Goal: Task Accomplishment & Management: Complete application form

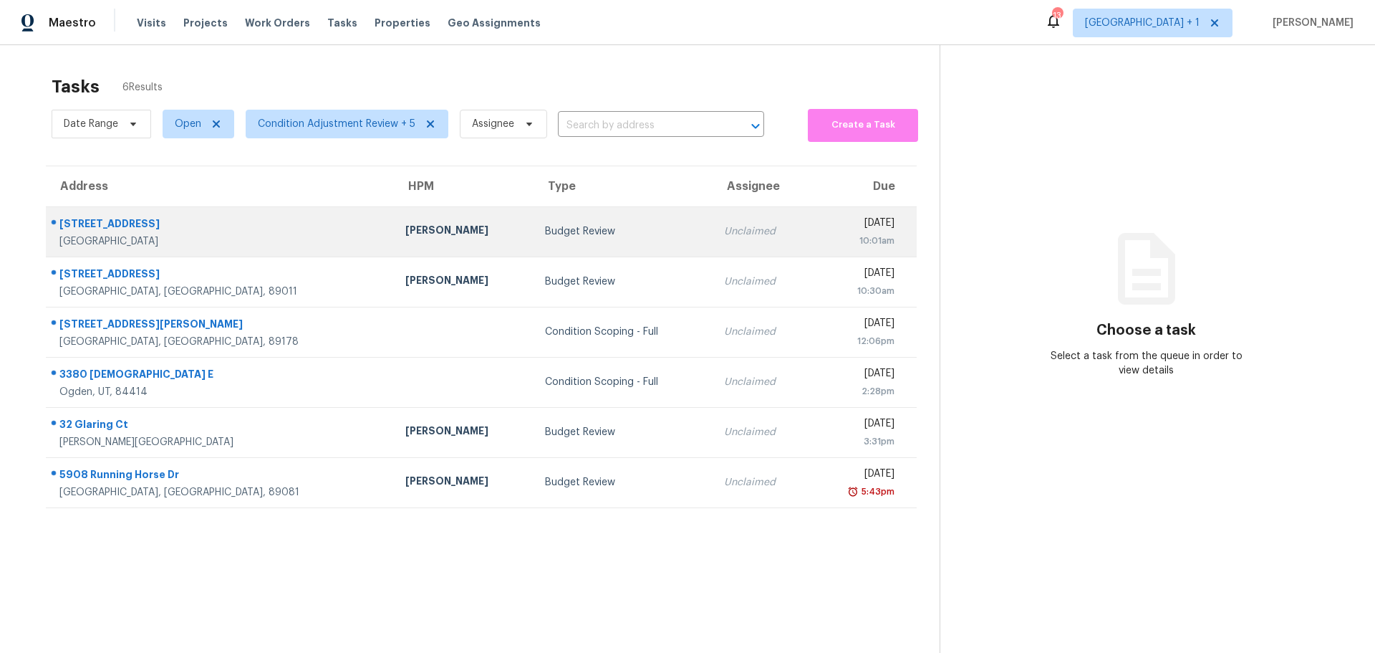
click at [570, 239] on td "Budget Review" at bounding box center [623, 231] width 179 height 50
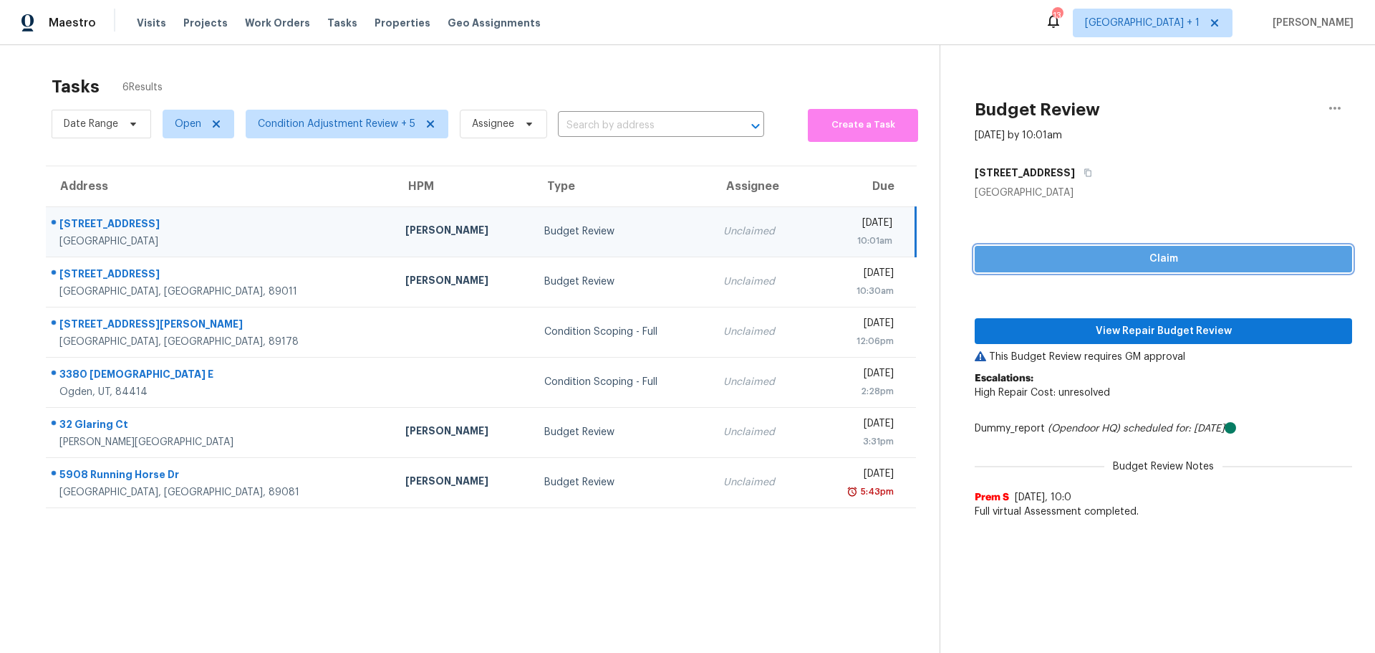
click at [1194, 246] on button "Claim" at bounding box center [1164, 259] width 378 height 27
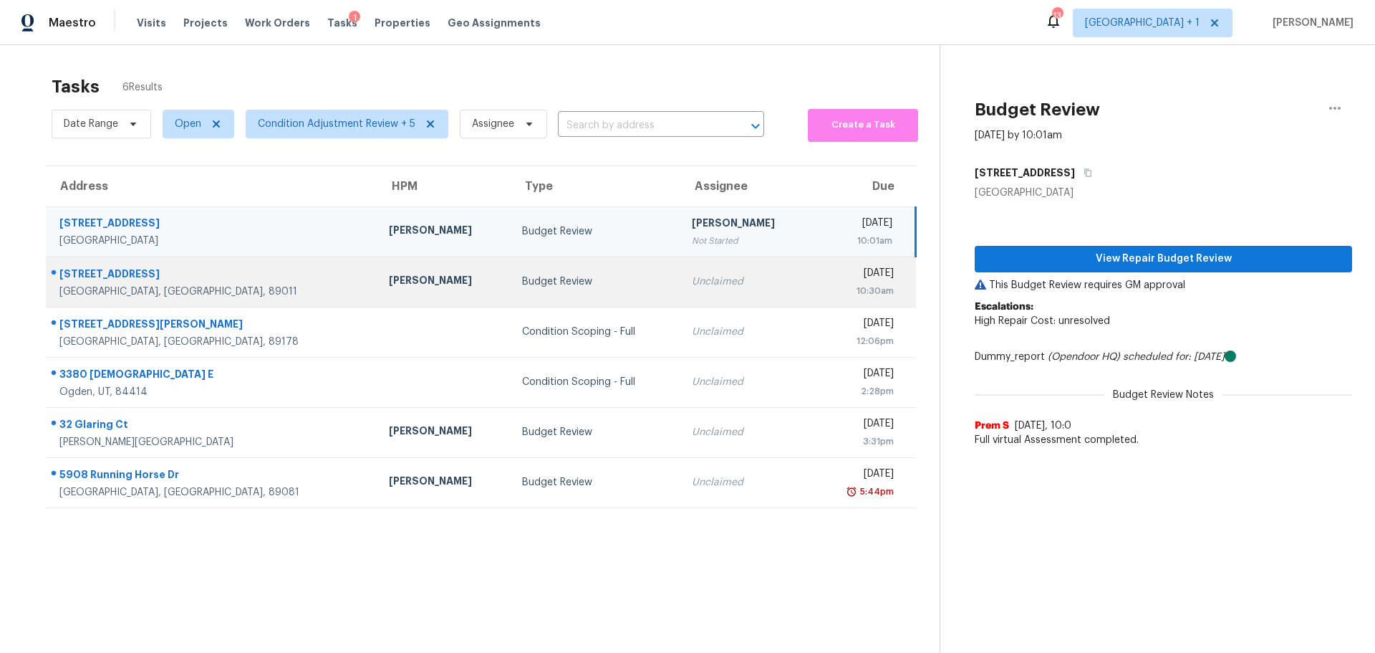
click at [565, 288] on div "Budget Review" at bounding box center [596, 281] width 148 height 14
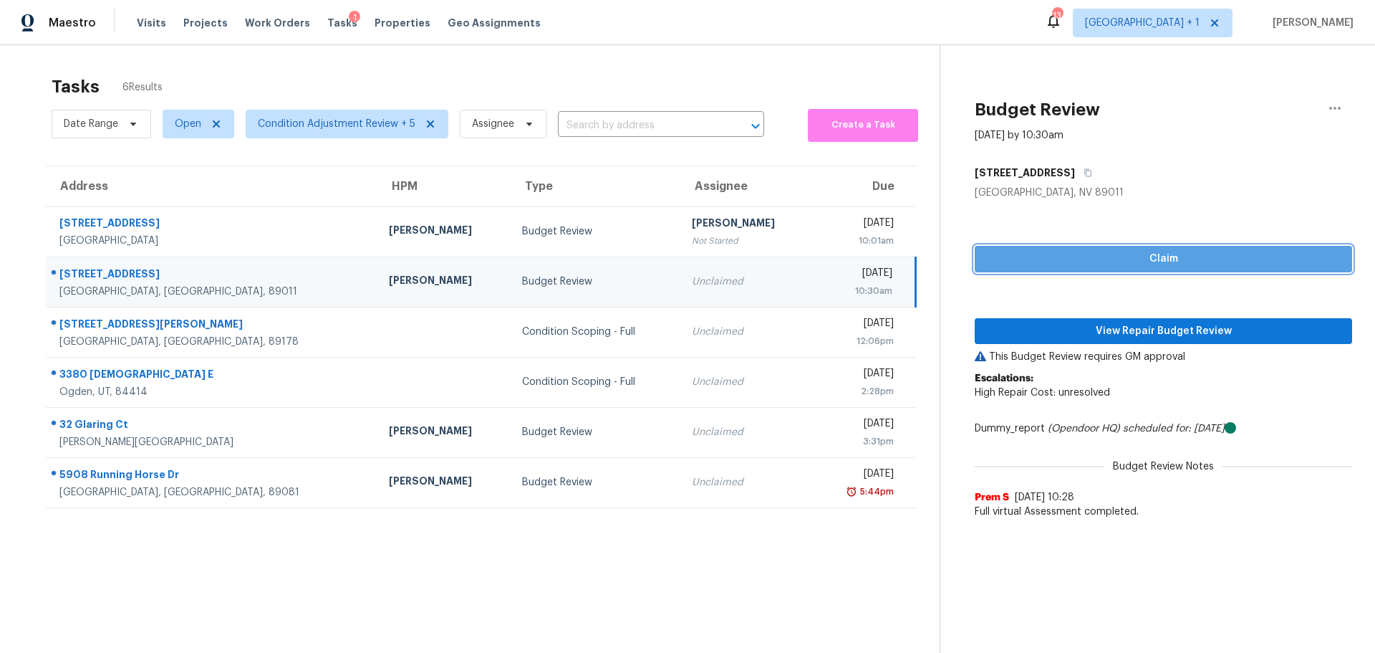
click at [1148, 259] on span "Claim" at bounding box center [1163, 259] width 355 height 18
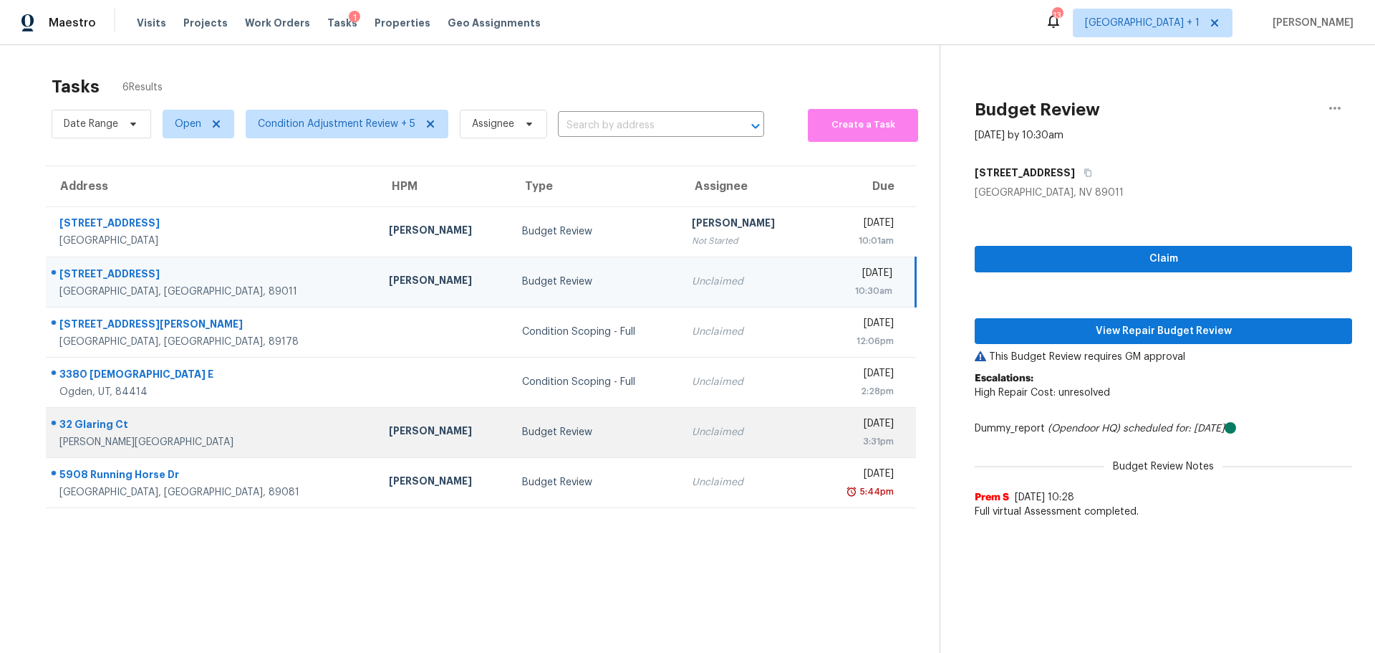
click at [550, 431] on div "Budget Review" at bounding box center [596, 432] width 148 height 14
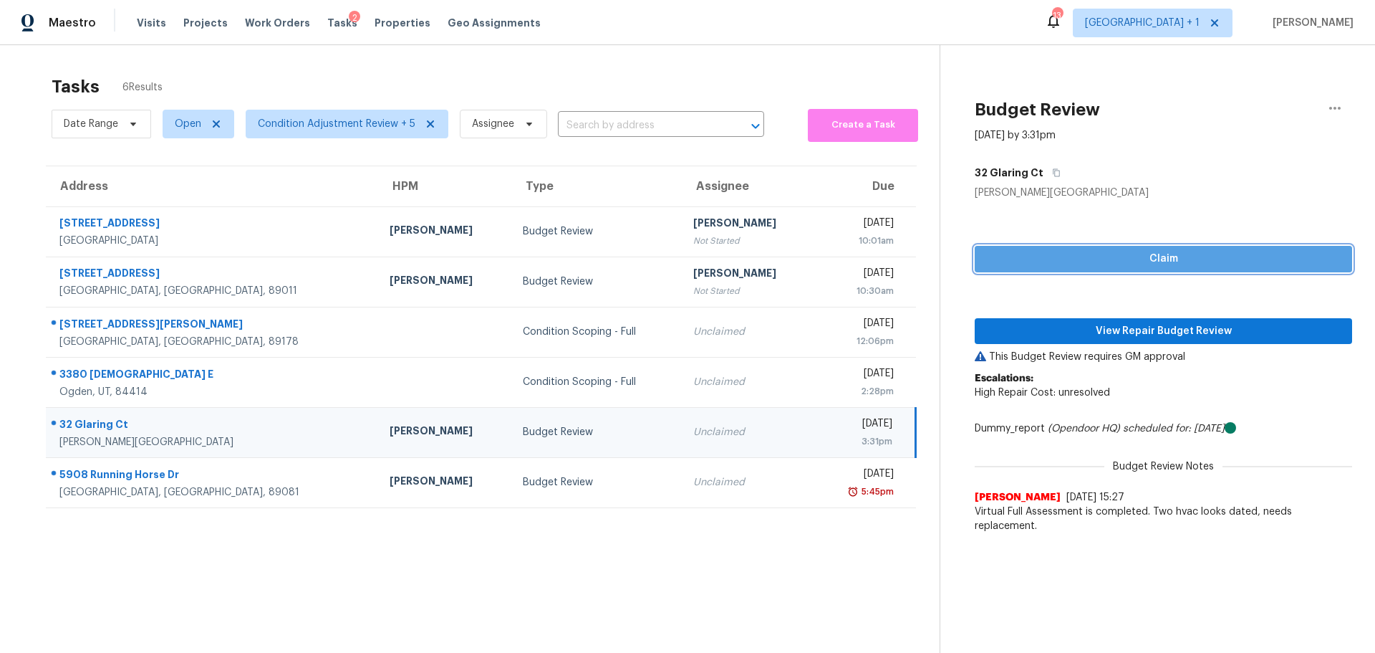
click at [1069, 251] on span "Claim" at bounding box center [1163, 259] width 355 height 18
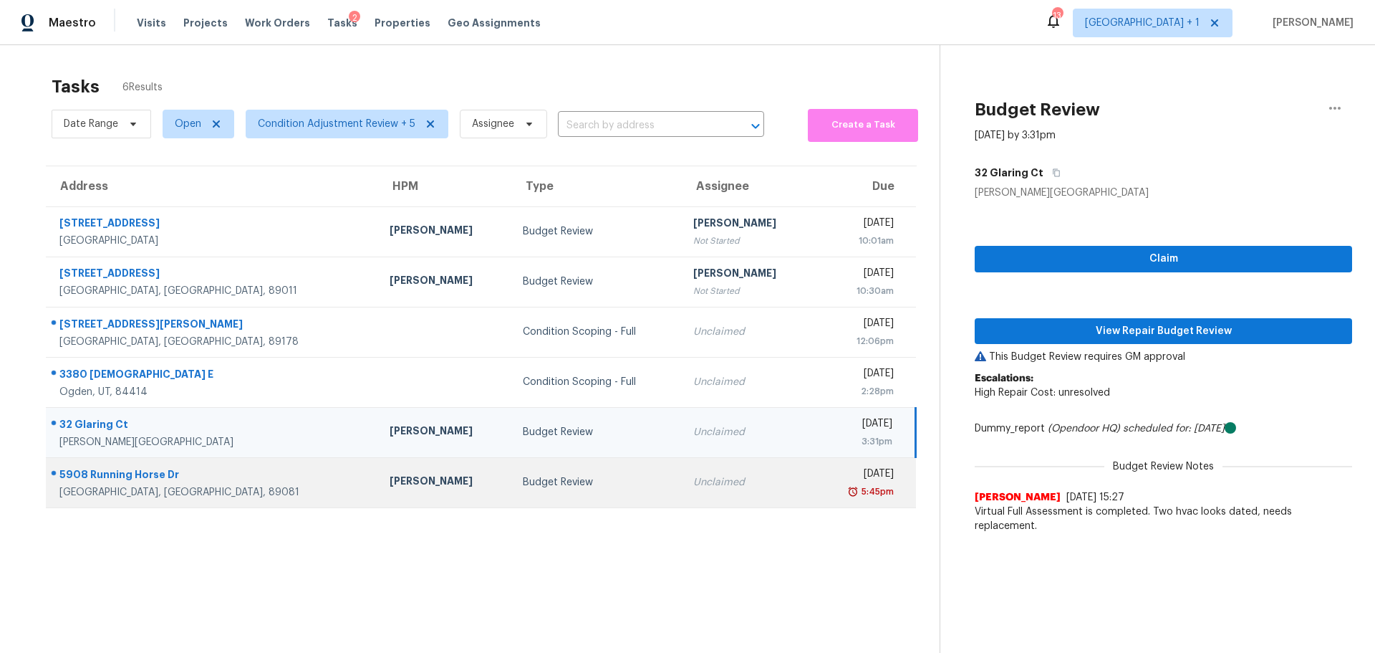
click at [546, 494] on td "Budget Review" at bounding box center [597, 482] width 171 height 50
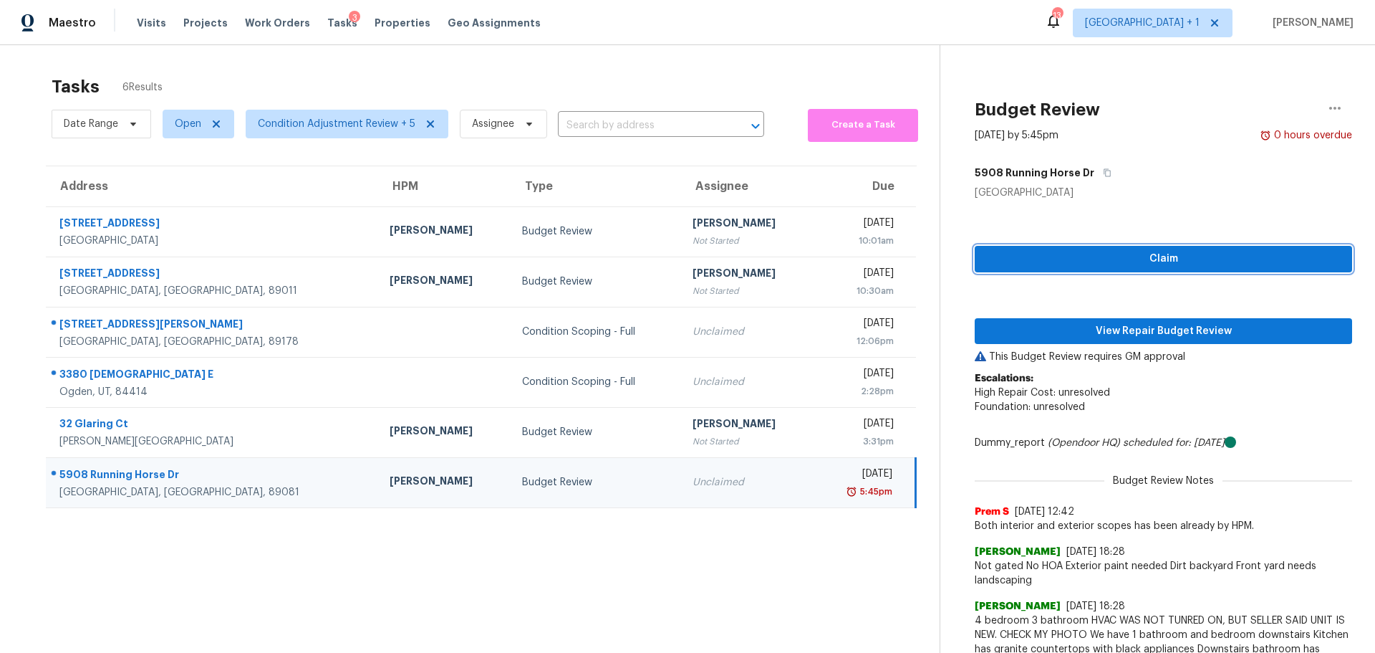
click at [1057, 259] on span "Claim" at bounding box center [1163, 259] width 355 height 18
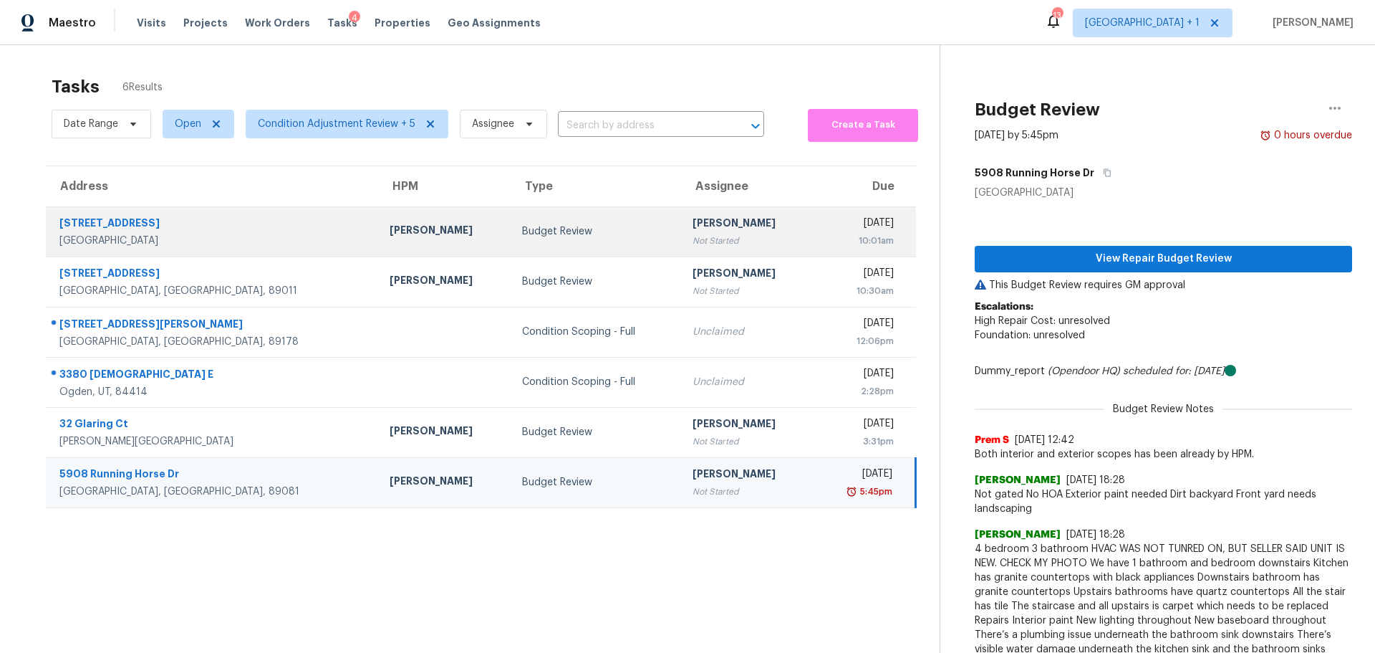
click at [261, 234] on div "Las Vegas, NV, 89141" at bounding box center [212, 241] width 307 height 14
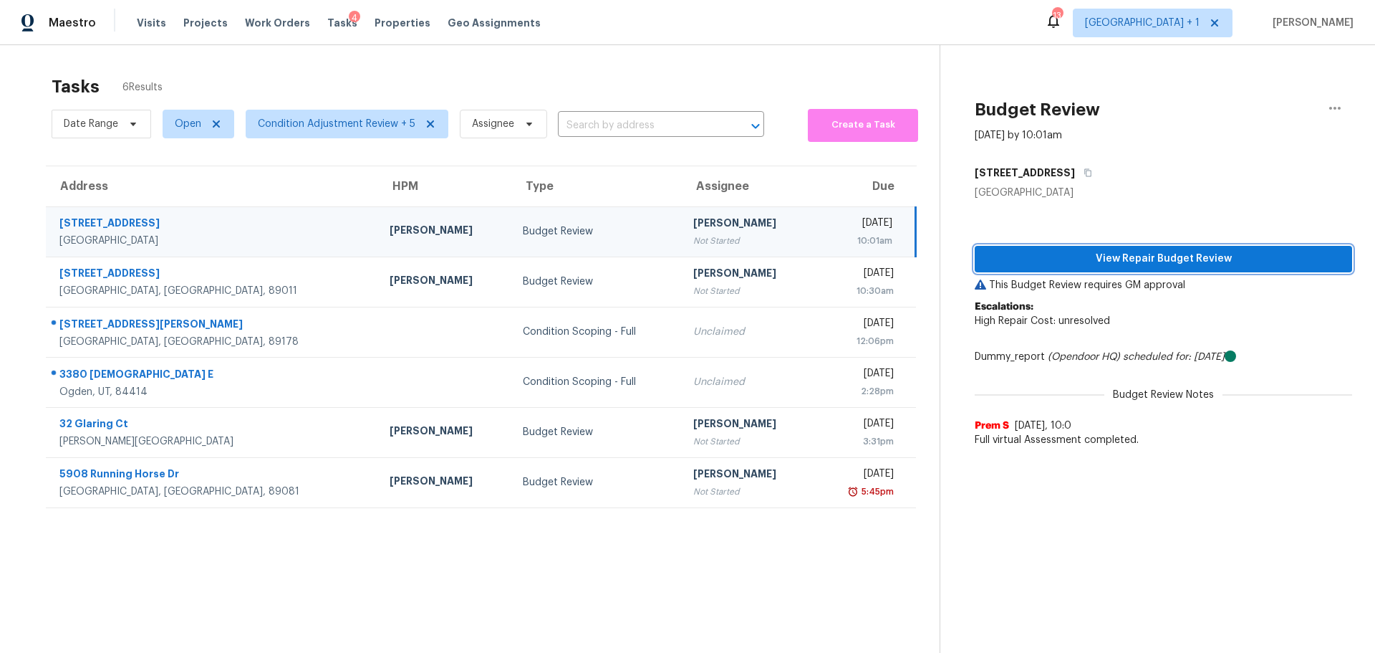
click at [1044, 258] on span "View Repair Budget Review" at bounding box center [1163, 259] width 355 height 18
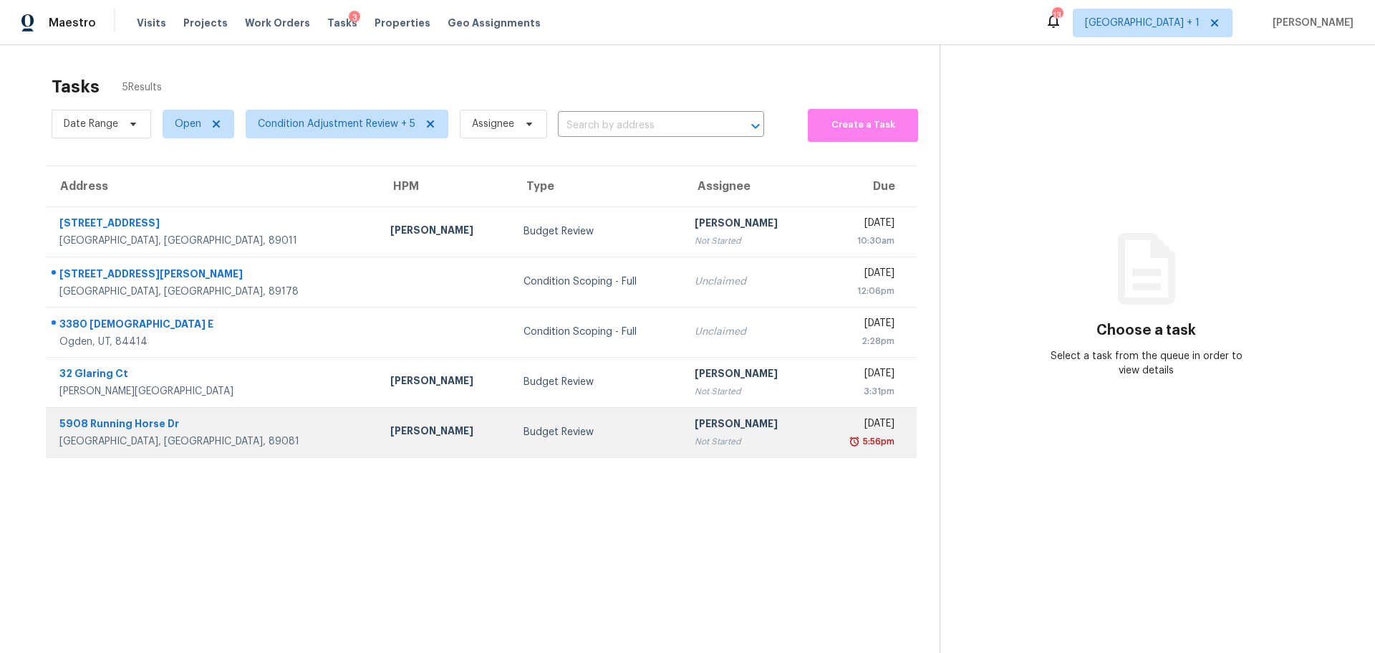
click at [512, 439] on td "Budget Review" at bounding box center [597, 432] width 171 height 50
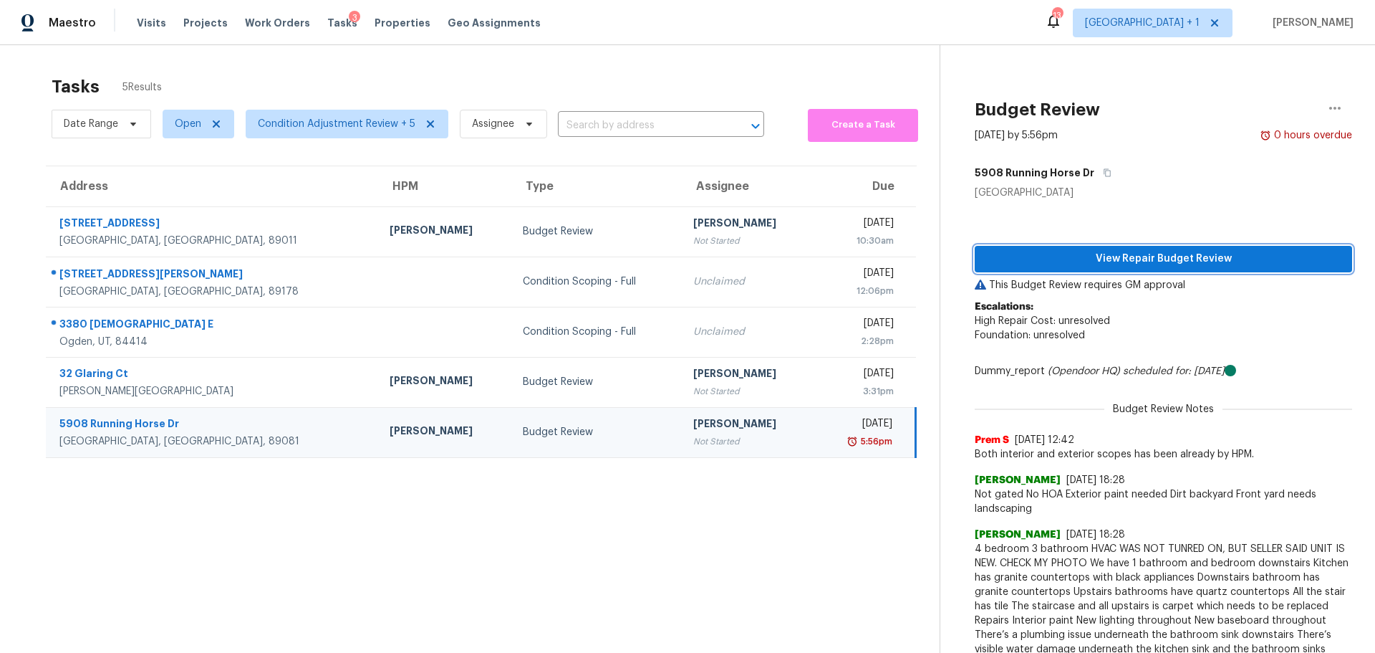
click at [1116, 263] on span "View Repair Budget Review" at bounding box center [1163, 259] width 355 height 18
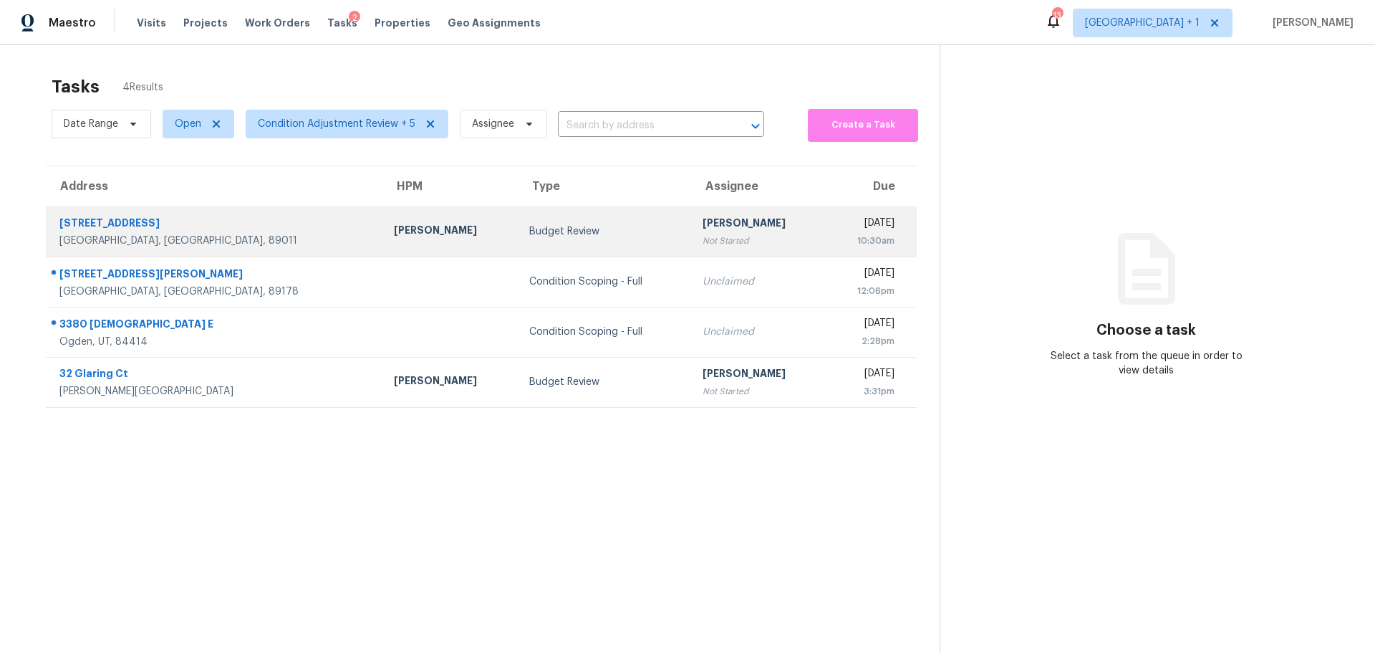
click at [202, 244] on div "Henderson, NV, 89011" at bounding box center [215, 241] width 312 height 14
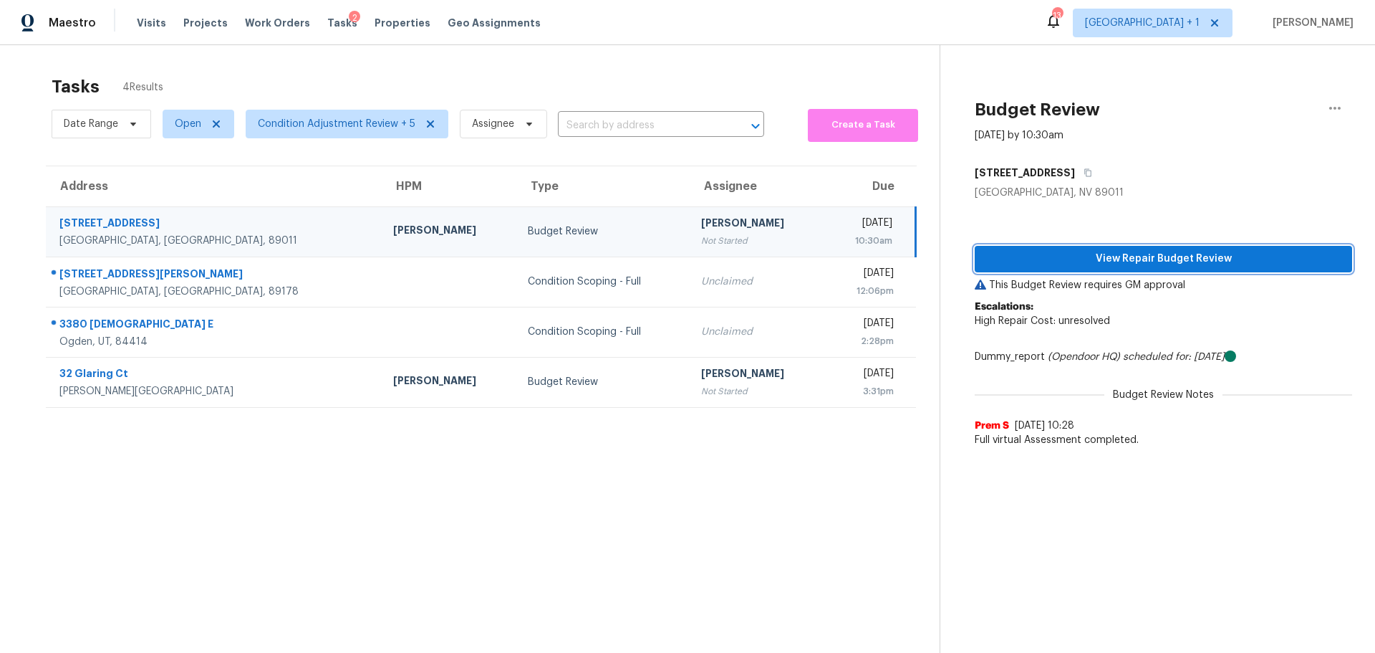
click at [1098, 259] on span "View Repair Budget Review" at bounding box center [1163, 259] width 355 height 18
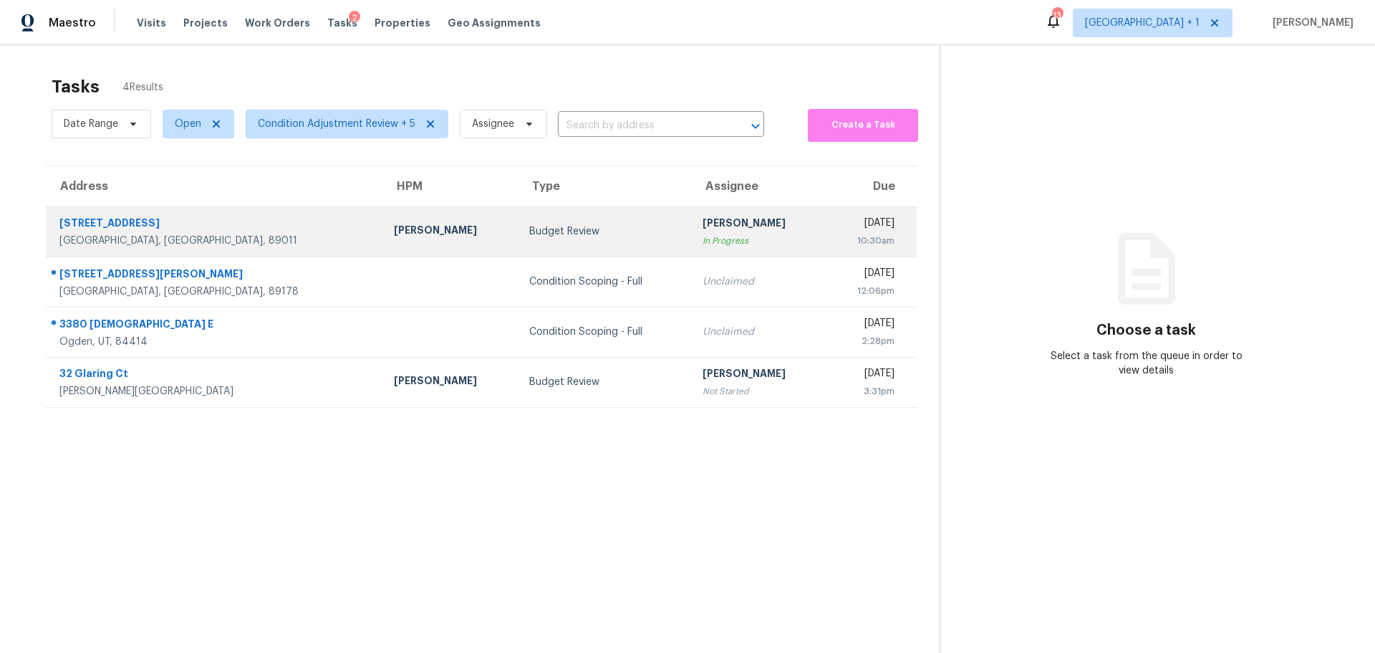
click at [188, 225] on div "[STREET_ADDRESS]" at bounding box center [215, 225] width 312 height 18
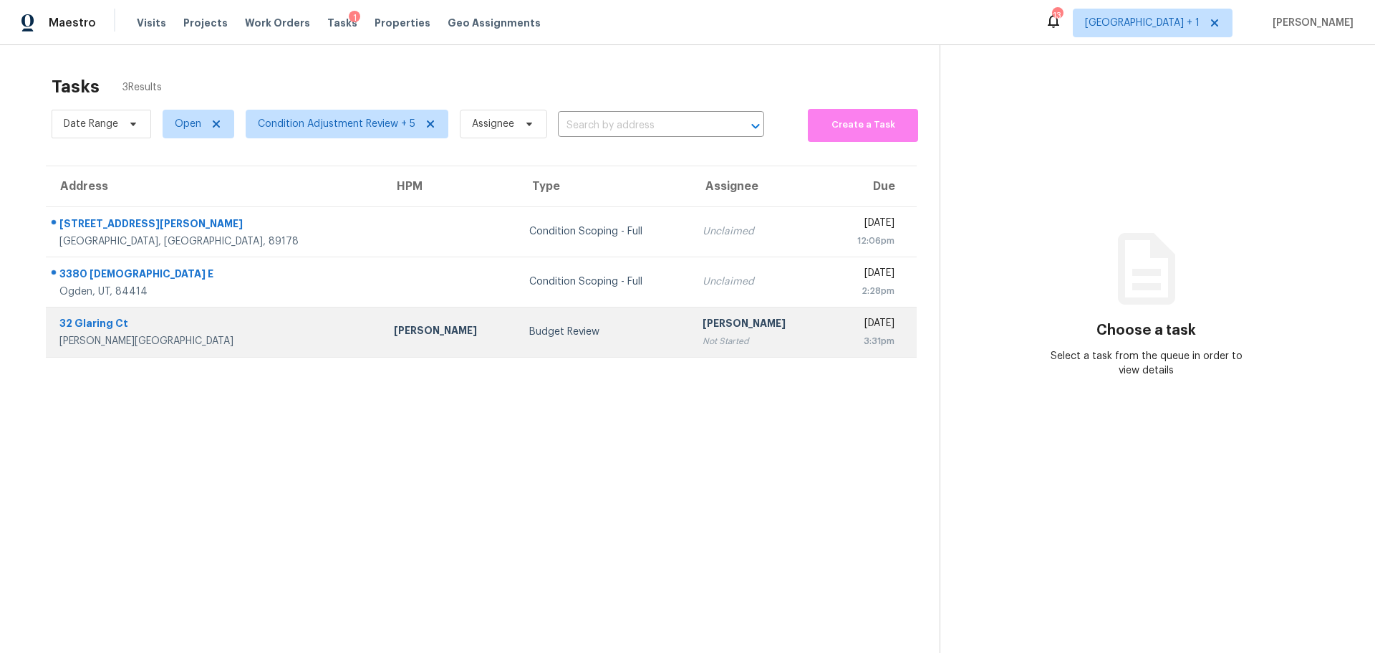
click at [234, 338] on div "Henderson, NV, 89002" at bounding box center [215, 341] width 312 height 14
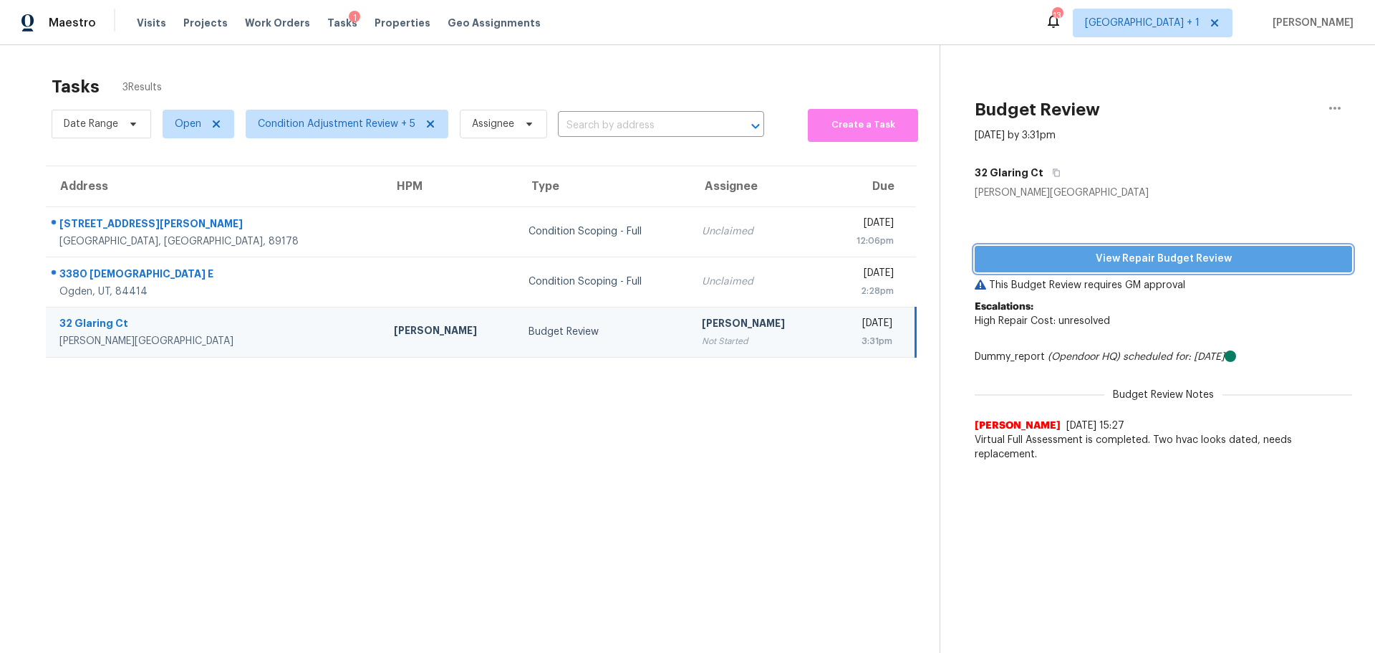
click at [1125, 248] on button "View Repair Budget Review" at bounding box center [1164, 259] width 378 height 27
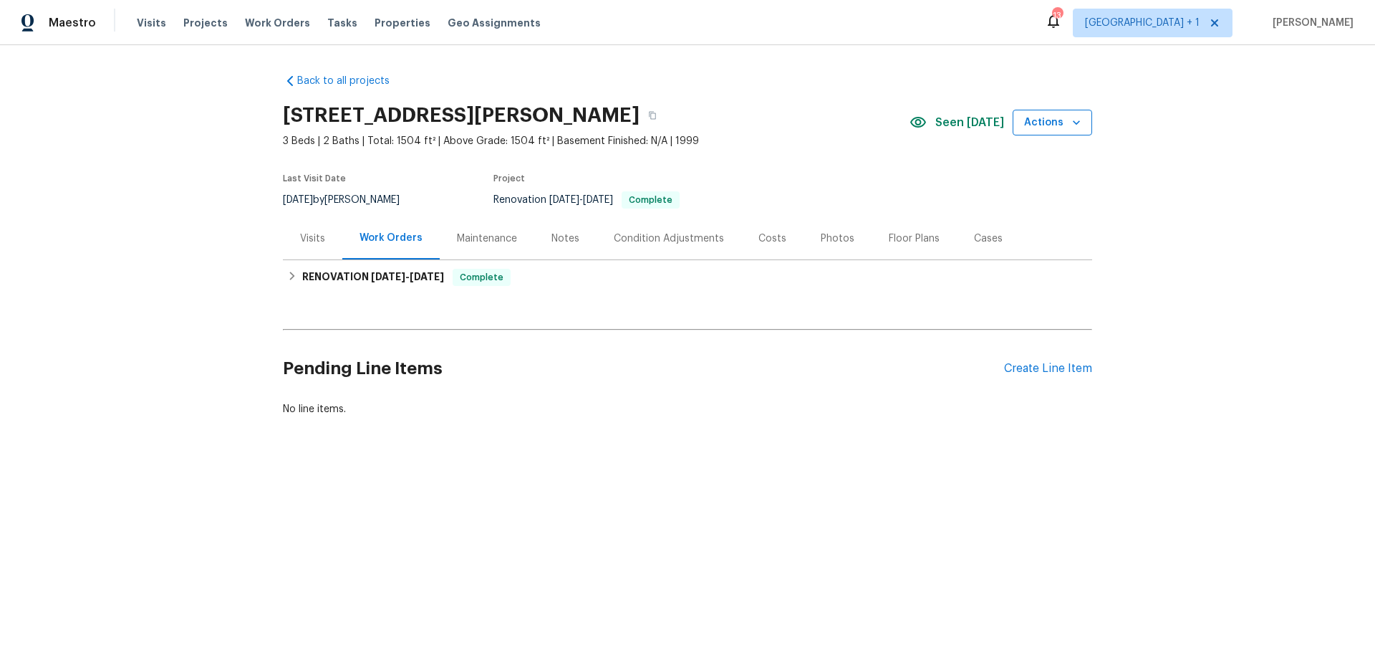
click at [1070, 123] on icon "button" at bounding box center [1077, 122] width 14 height 14
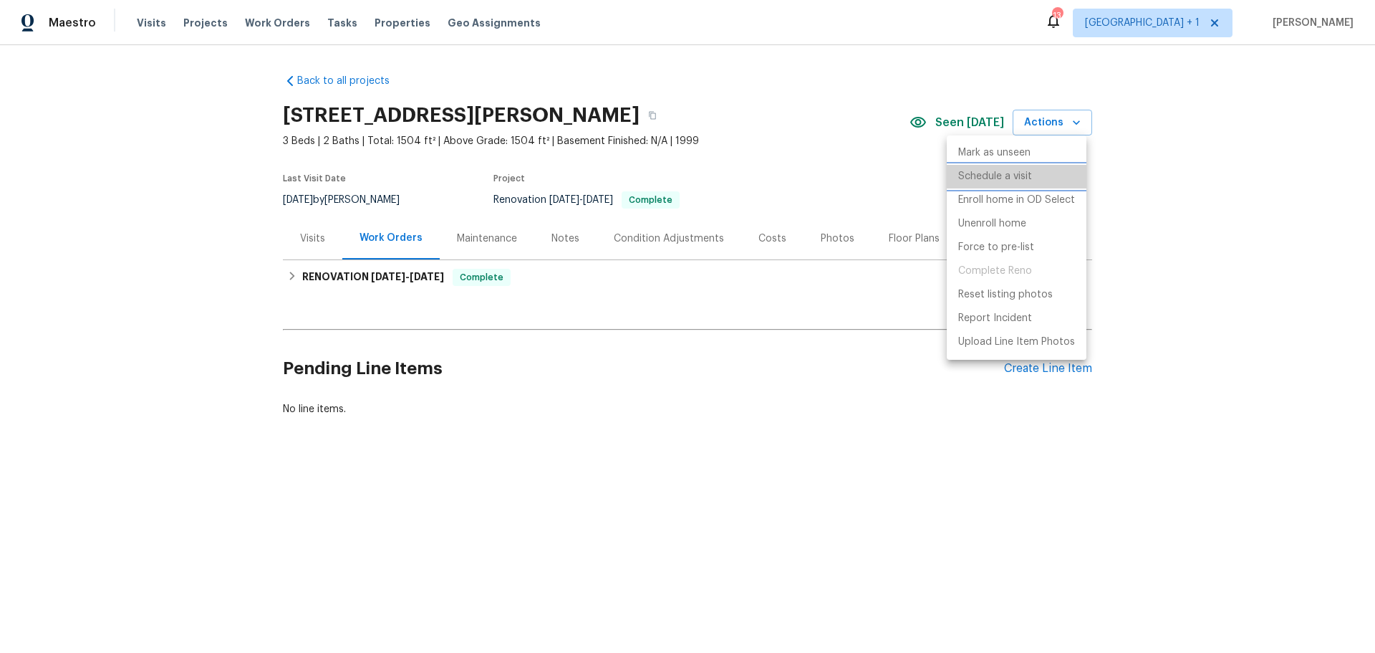
click at [1012, 168] on li "Schedule a visit" at bounding box center [1017, 177] width 140 height 24
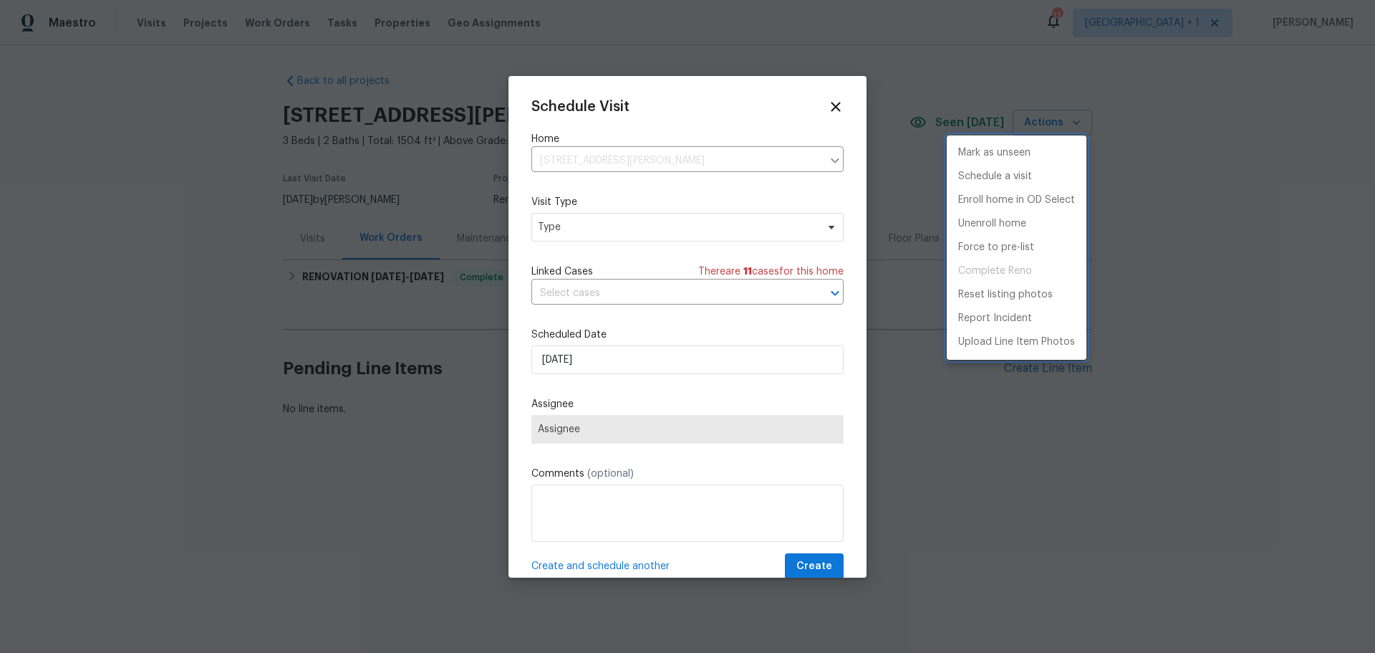
click at [651, 225] on div at bounding box center [687, 326] width 1375 height 653
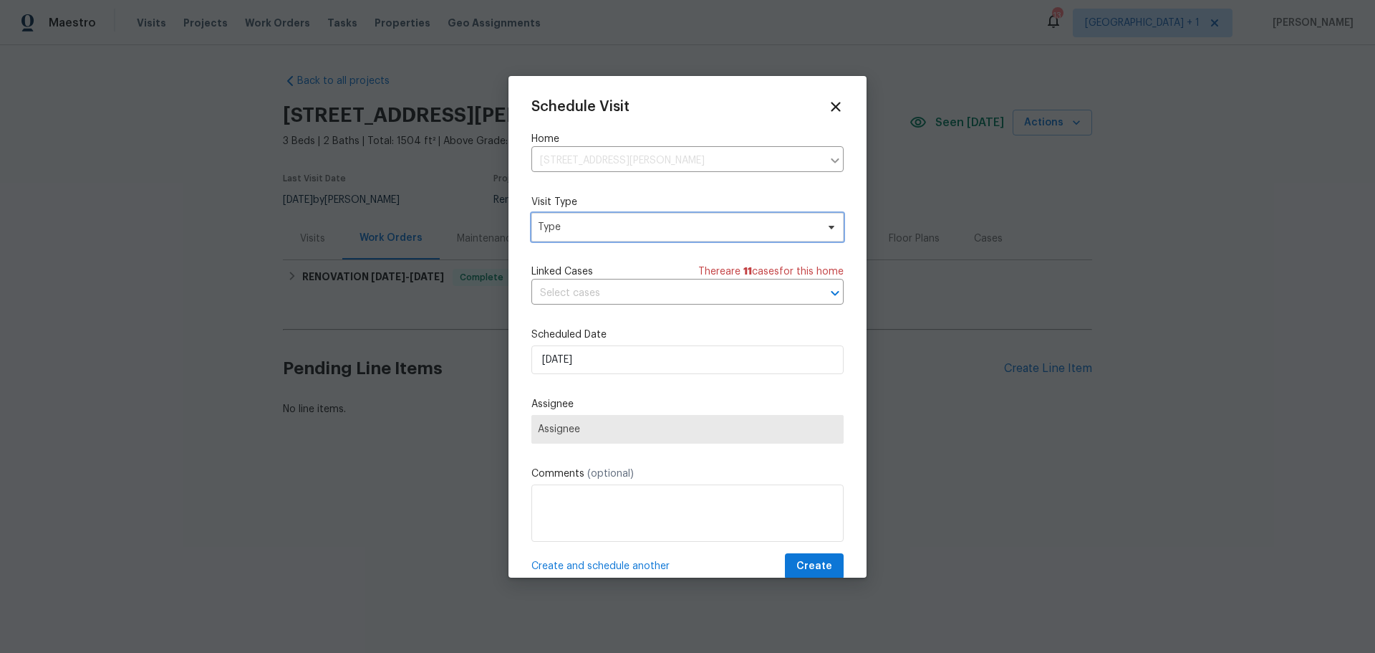
click at [648, 226] on span "Type" at bounding box center [677, 227] width 279 height 14
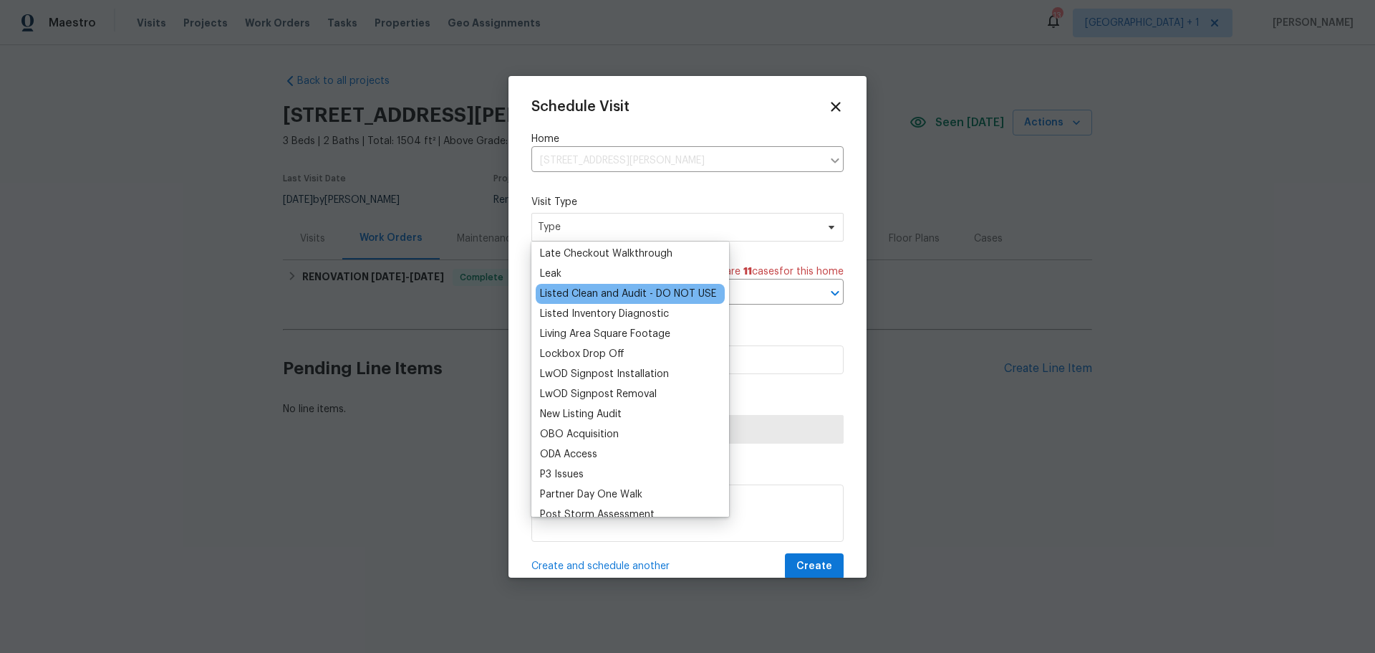
scroll to position [645, 0]
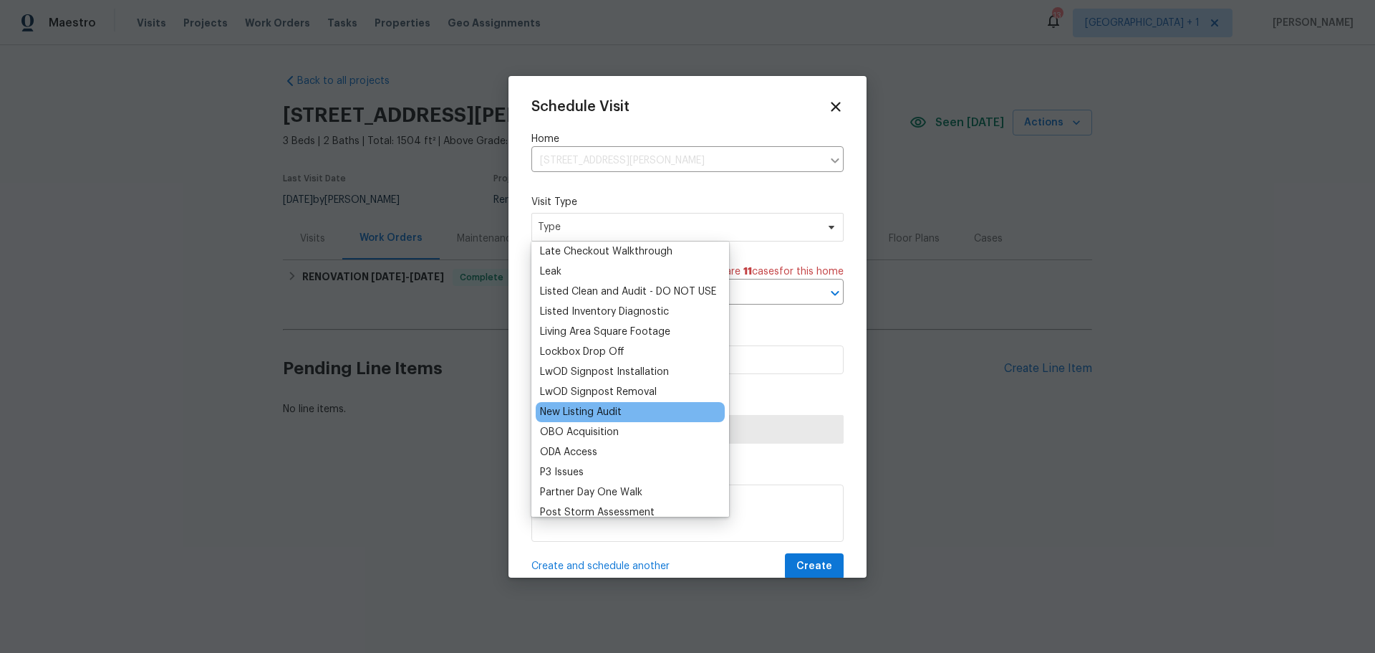
click at [599, 406] on div "New Listing Audit" at bounding box center [581, 412] width 82 height 14
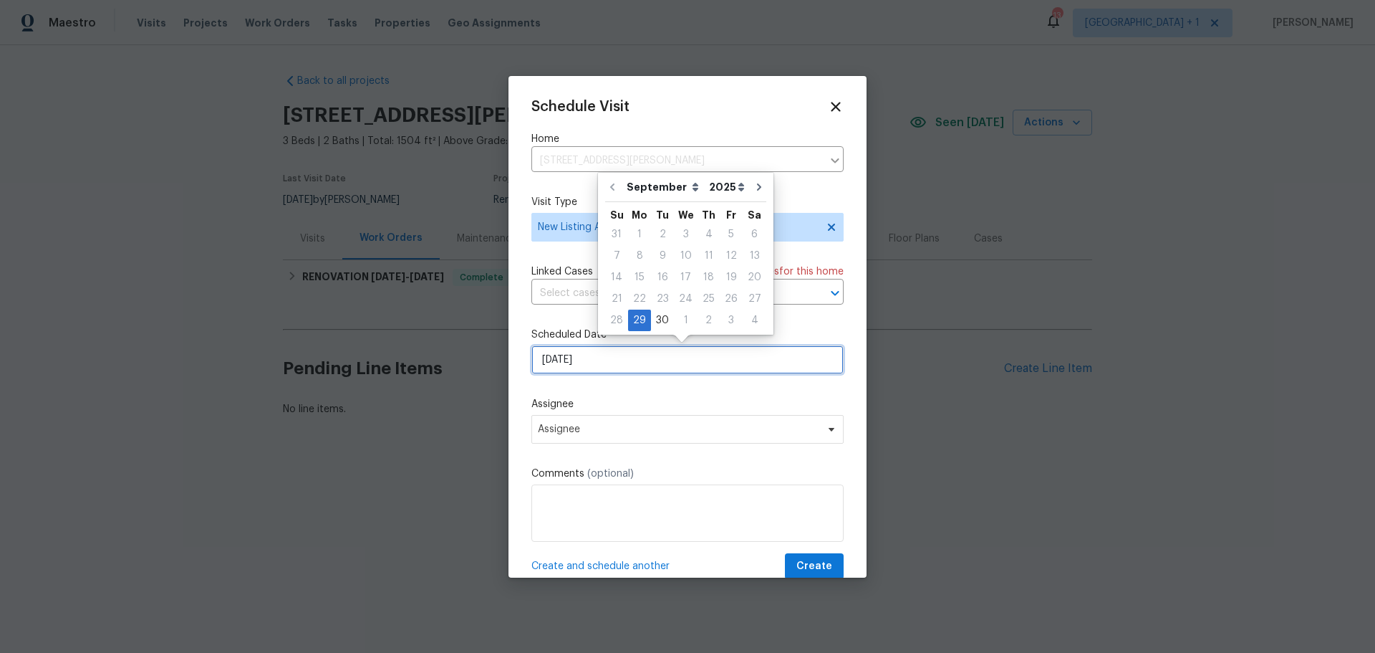
click at [653, 365] on input "[DATE]" at bounding box center [688, 359] width 312 height 29
click at [657, 313] on div "30" at bounding box center [662, 320] width 23 height 20
type input "[DATE]"
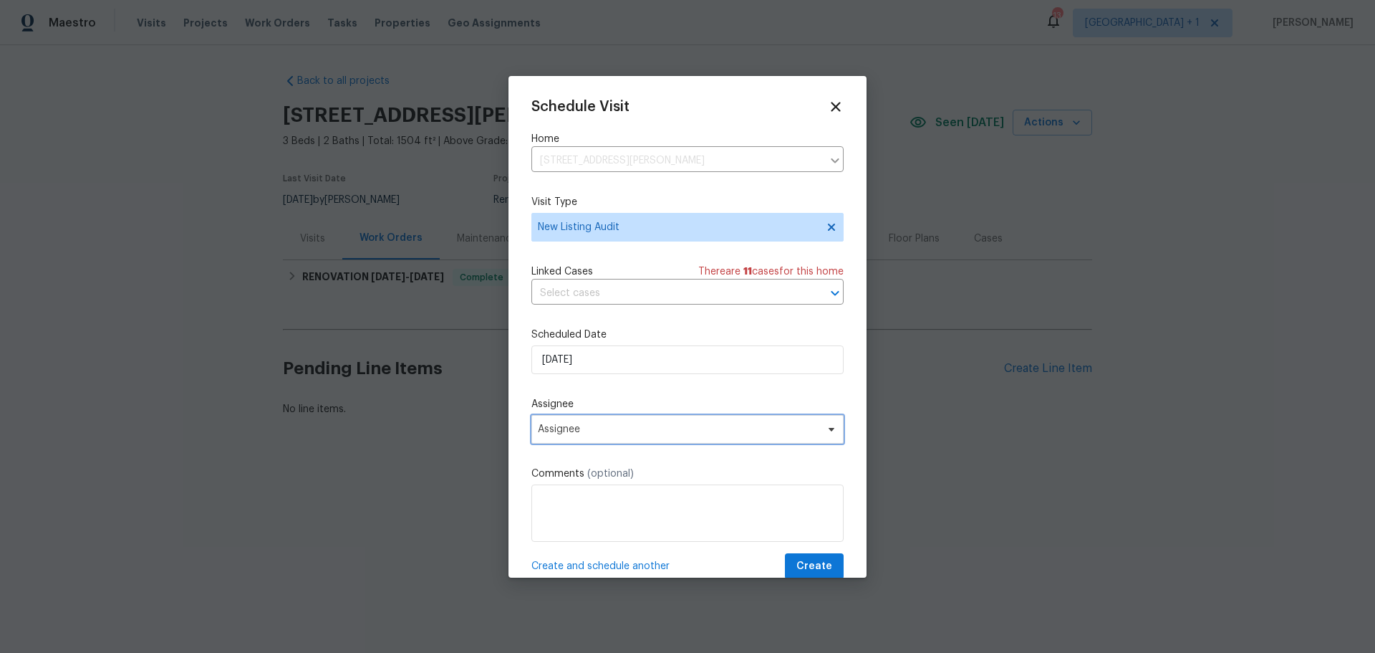
click at [658, 431] on span "Assignee" at bounding box center [678, 428] width 281 height 11
type input "[PERSON_NAME]"
click at [605, 518] on div "[PERSON_NAME]" at bounding box center [615, 488] width 167 height 69
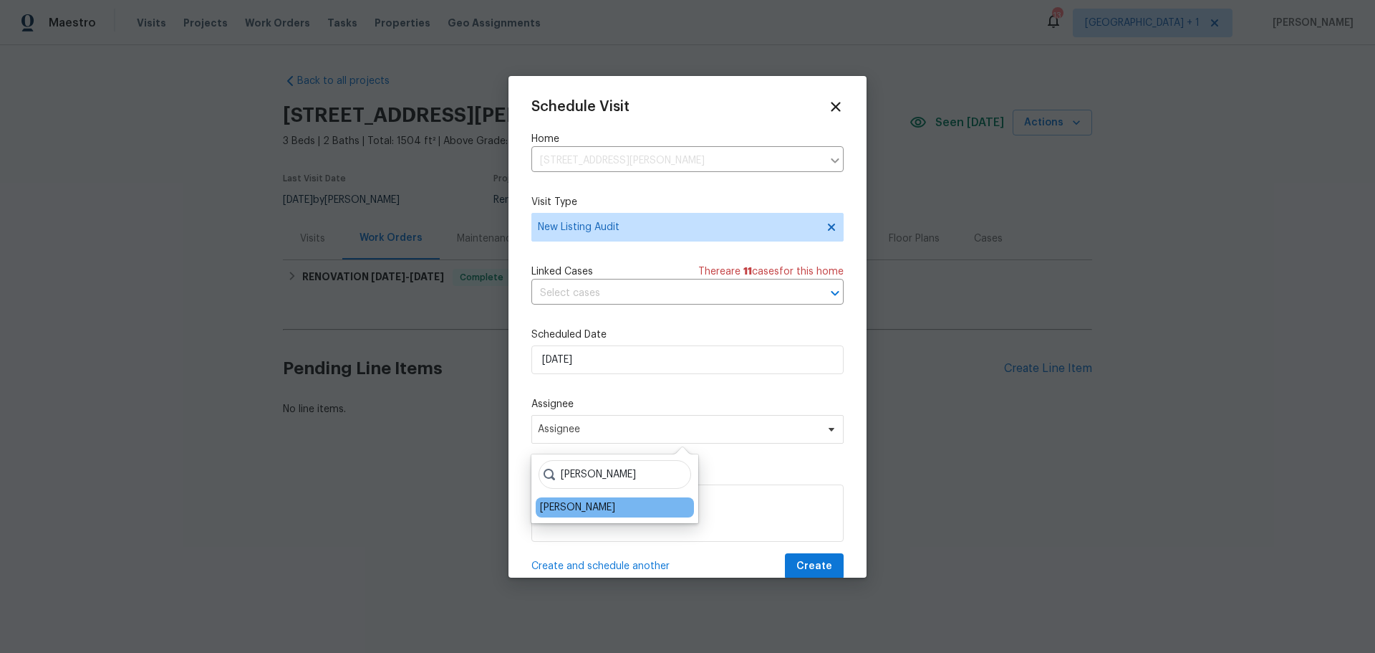
click at [605, 513] on div "[PERSON_NAME]" at bounding box center [577, 507] width 75 height 14
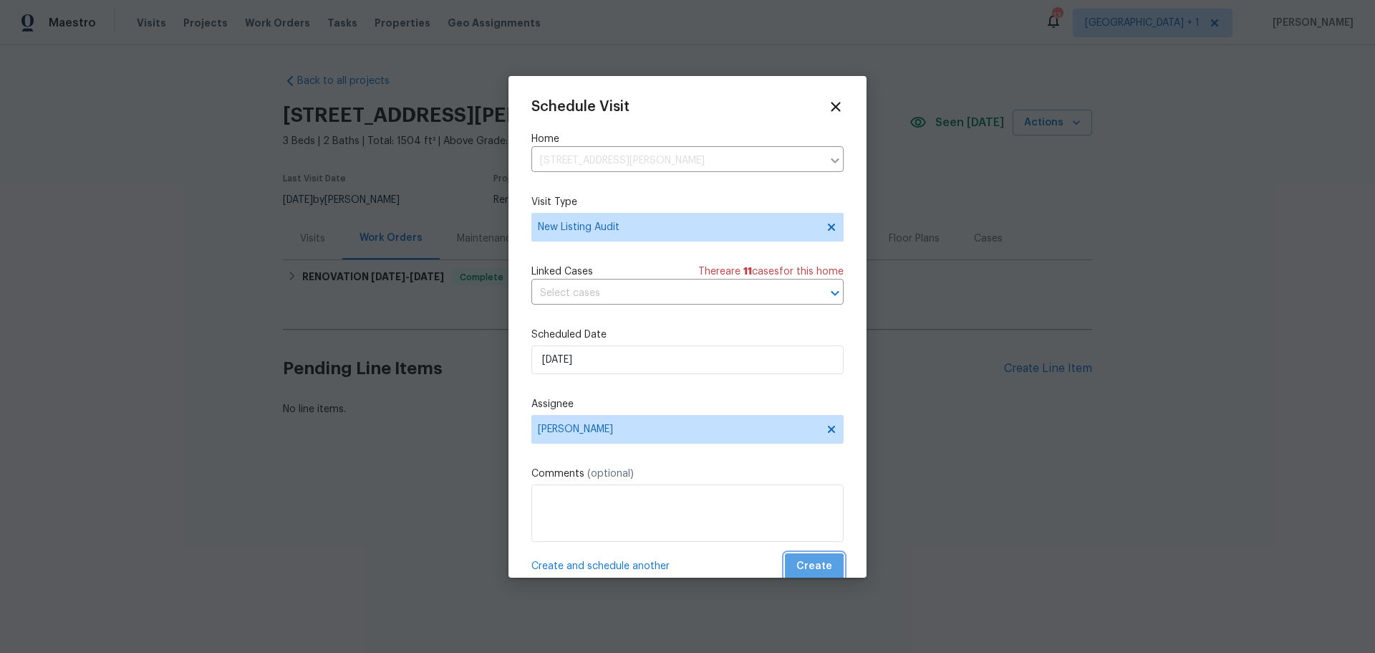
click at [806, 568] on span "Create" at bounding box center [815, 566] width 36 height 18
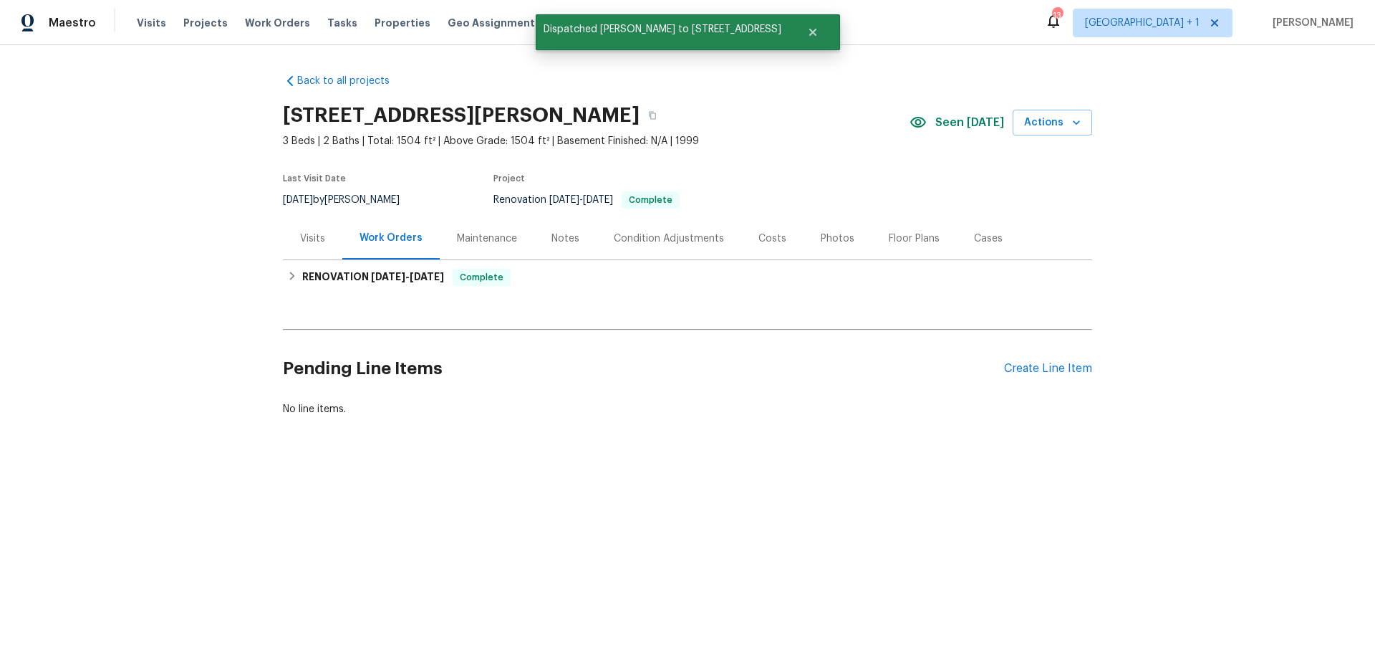
click at [946, 59] on div "Back to all projects [STREET_ADDRESS][PERSON_NAME] 3 Beds | 2 Baths | Total: 15…" at bounding box center [687, 279] width 1375 height 469
